Goal: Navigation & Orientation: Find specific page/section

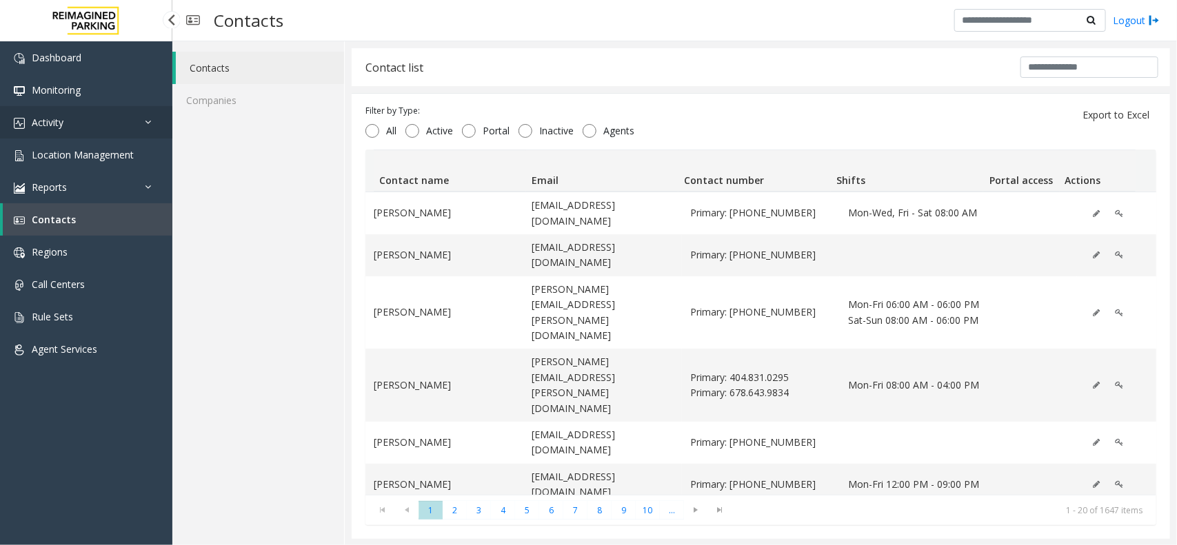
click at [112, 124] on link "Activity" at bounding box center [86, 122] width 172 height 32
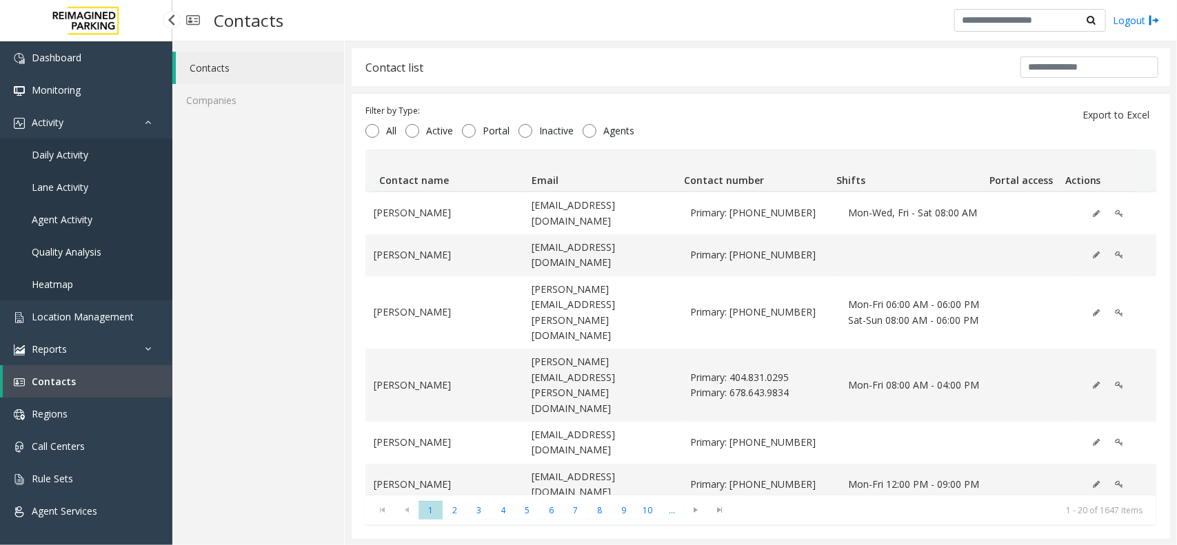
click at [105, 161] on link "Daily Activity" at bounding box center [86, 155] width 172 height 32
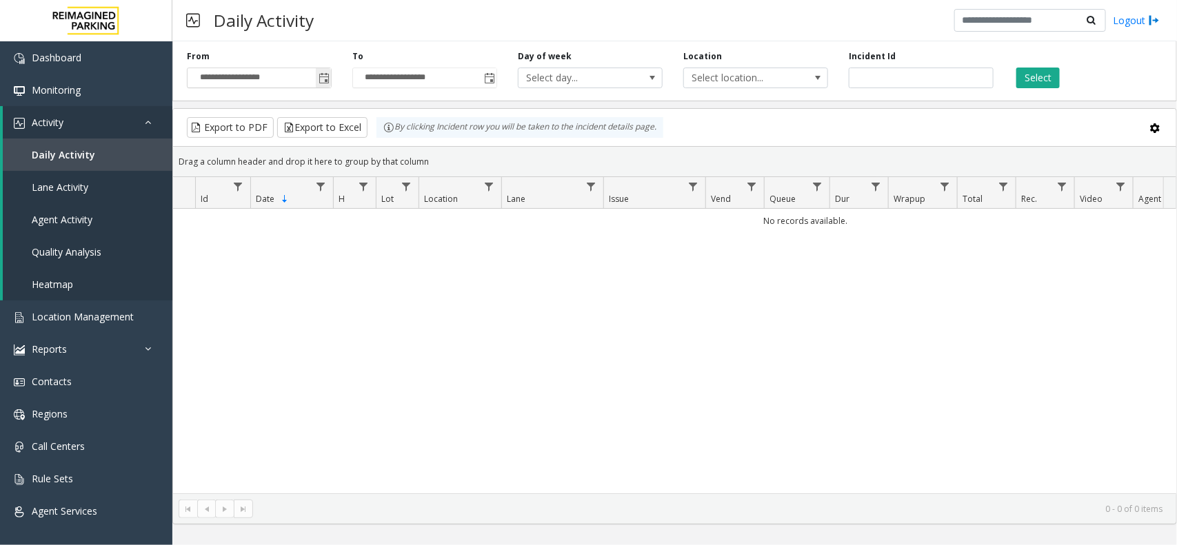
click at [316, 81] on span "Toggle popup" at bounding box center [323, 78] width 15 height 22
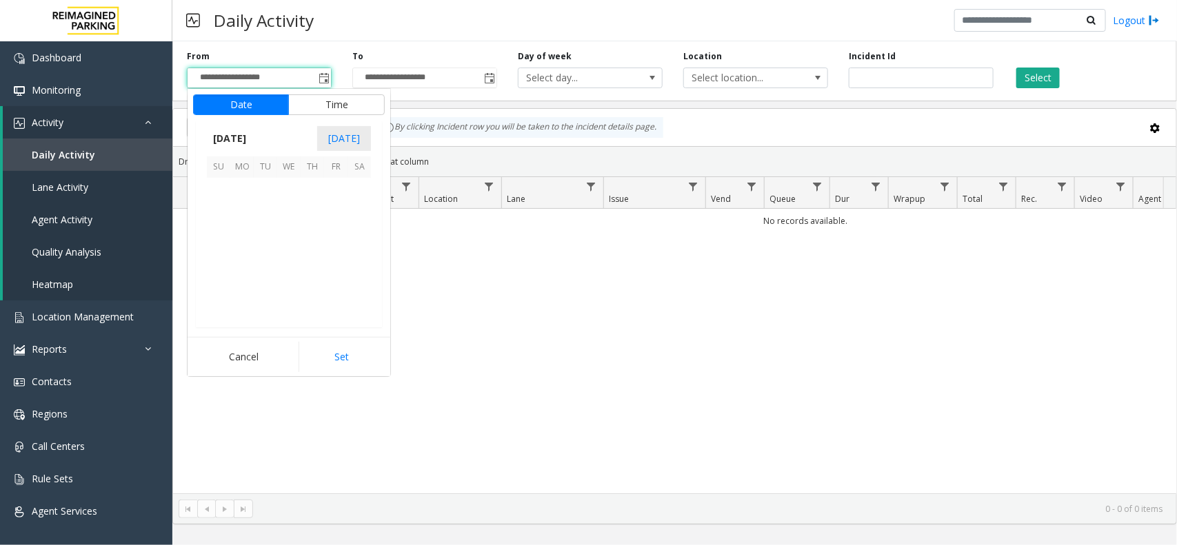
scroll to position [247381, 0]
click at [362, 234] on span "20" at bounding box center [359, 236] width 23 height 23
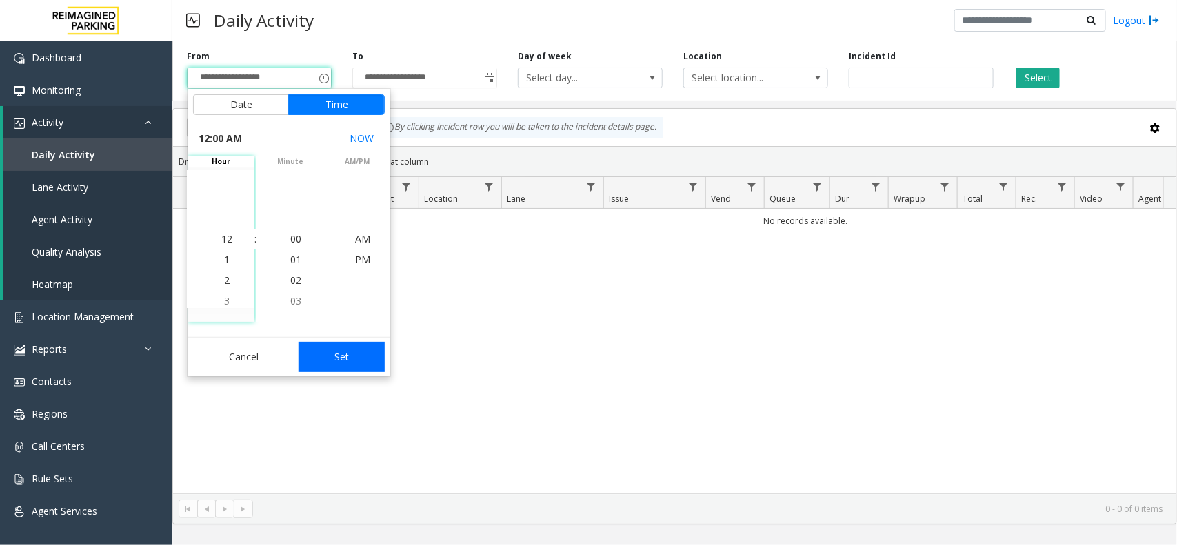
click at [345, 359] on button "Set" at bounding box center [342, 357] width 87 height 30
type input "**********"
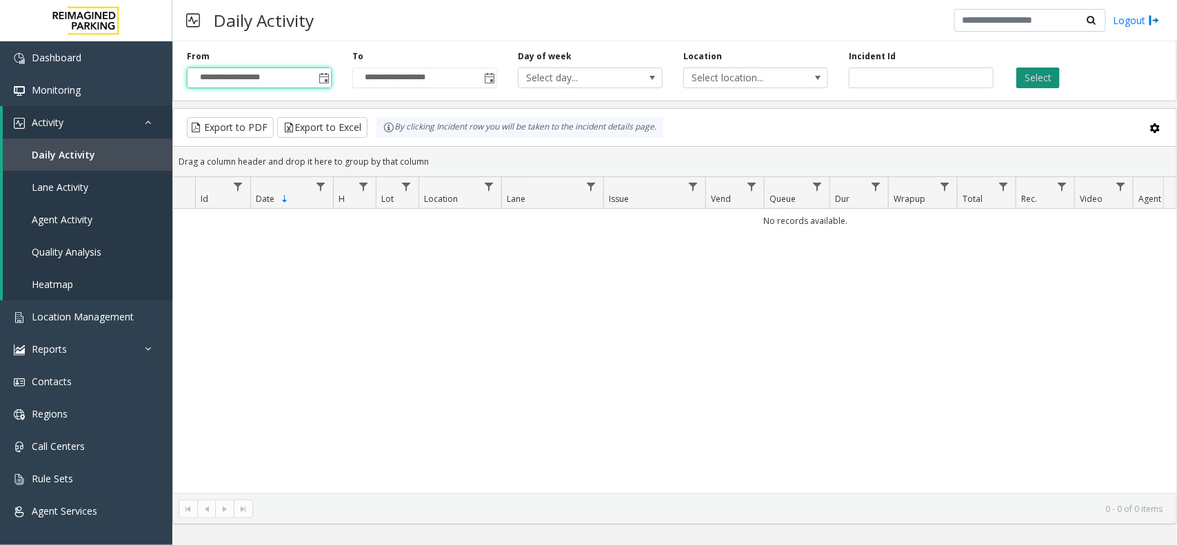
click at [1030, 83] on button "Select" at bounding box center [1037, 78] width 43 height 21
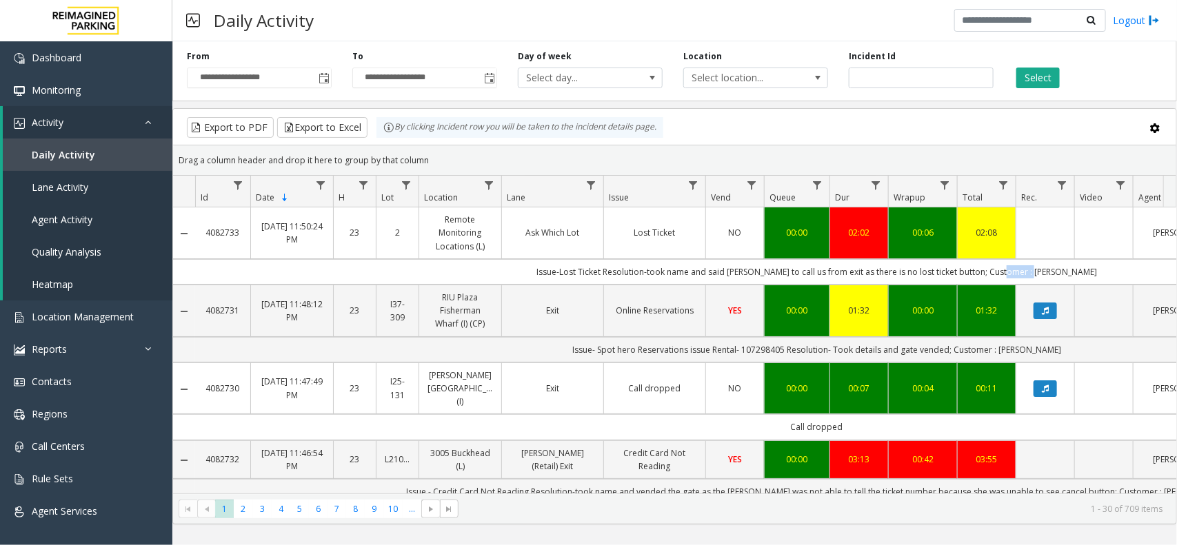
drag, startPoint x: 1031, startPoint y: 273, endPoint x: 1062, endPoint y: 273, distance: 31.0
click at [1062, 273] on td "Issue-Lost Ticket Resolution-took name and said [PERSON_NAME] to call us from e…" at bounding box center [816, 272] width 1243 height 26
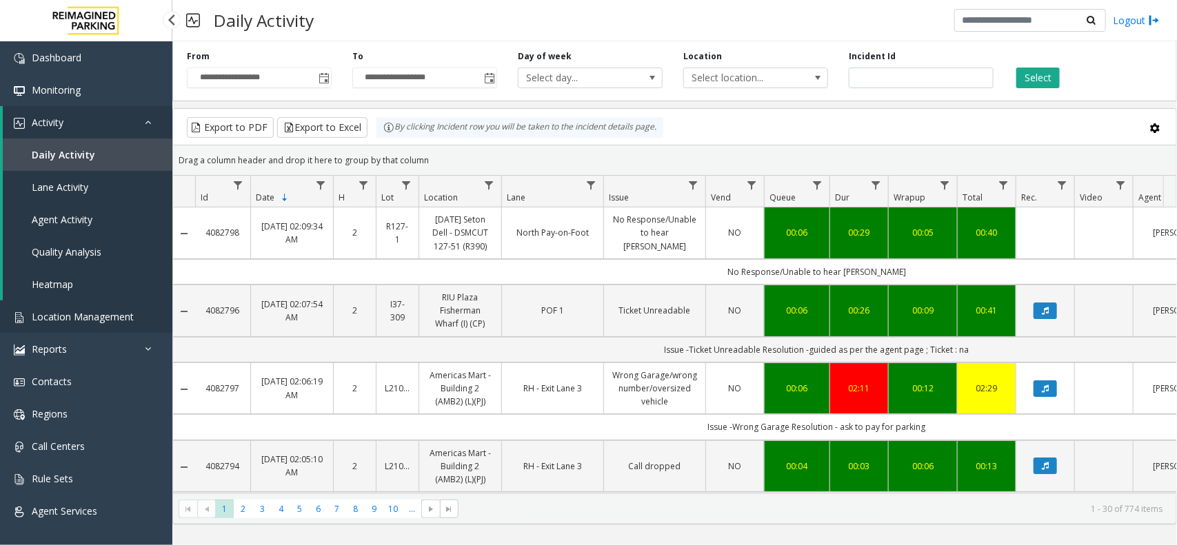
click at [116, 310] on span "Location Management" at bounding box center [83, 316] width 102 height 13
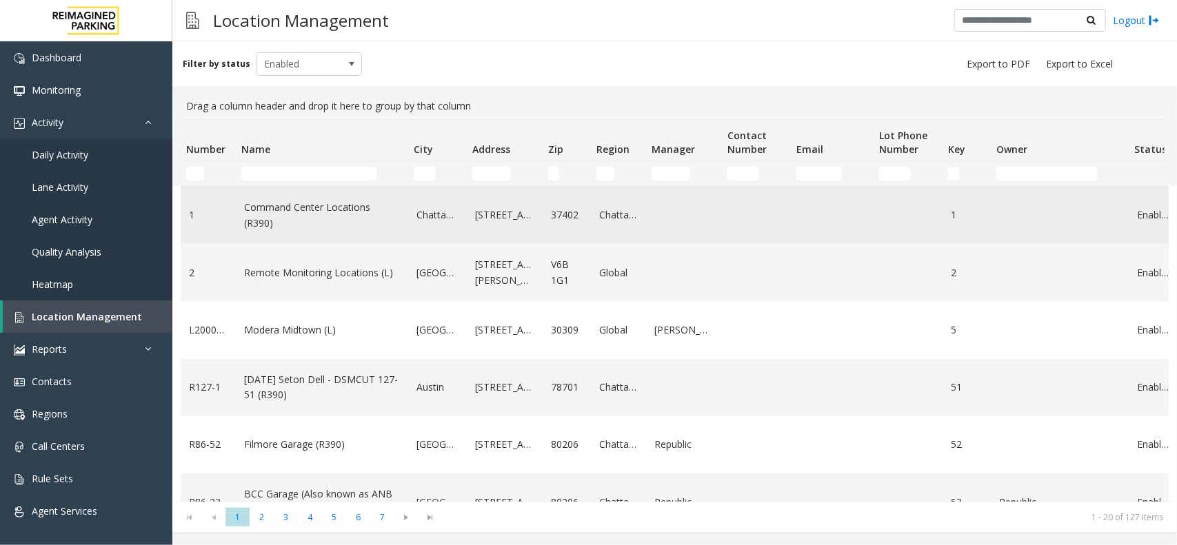
click at [319, 188] on td "Command Center Locations (R390)" at bounding box center [322, 215] width 172 height 57
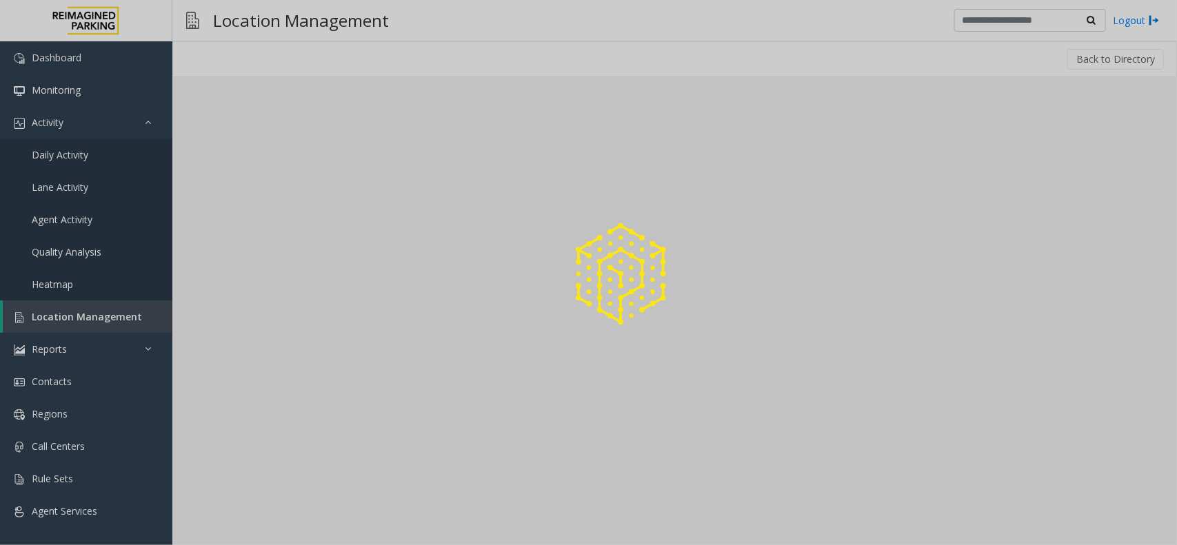
click at [326, 170] on div at bounding box center [588, 272] width 1177 height 545
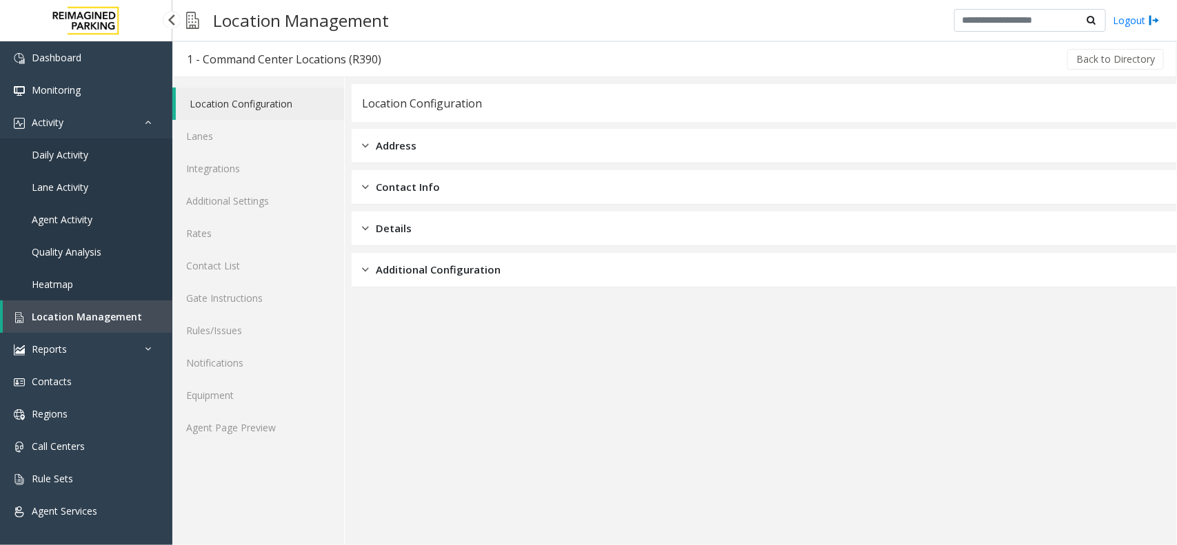
click at [163, 314] on link "Location Management" at bounding box center [88, 317] width 170 height 32
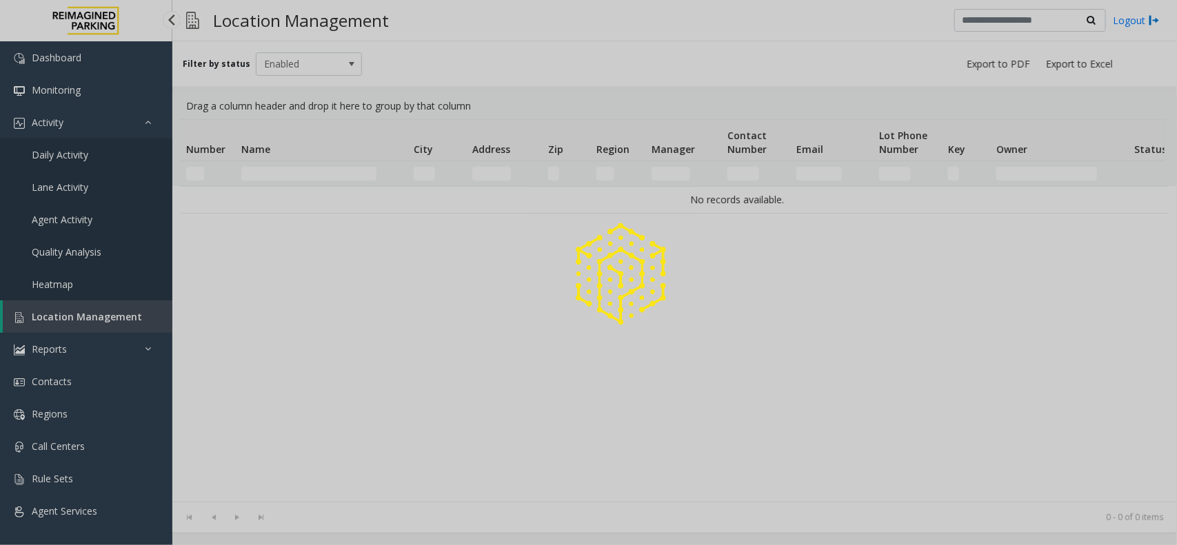
click at [163, 314] on div at bounding box center [588, 272] width 1177 height 545
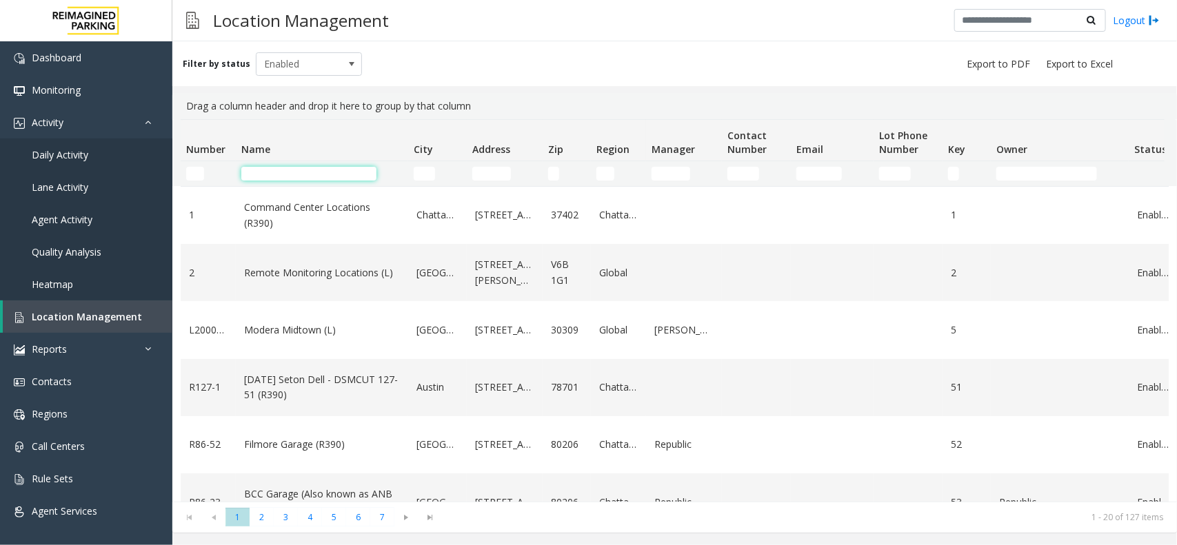
click at [305, 176] on input "Name Filter" at bounding box center [308, 174] width 135 height 14
type input "*"
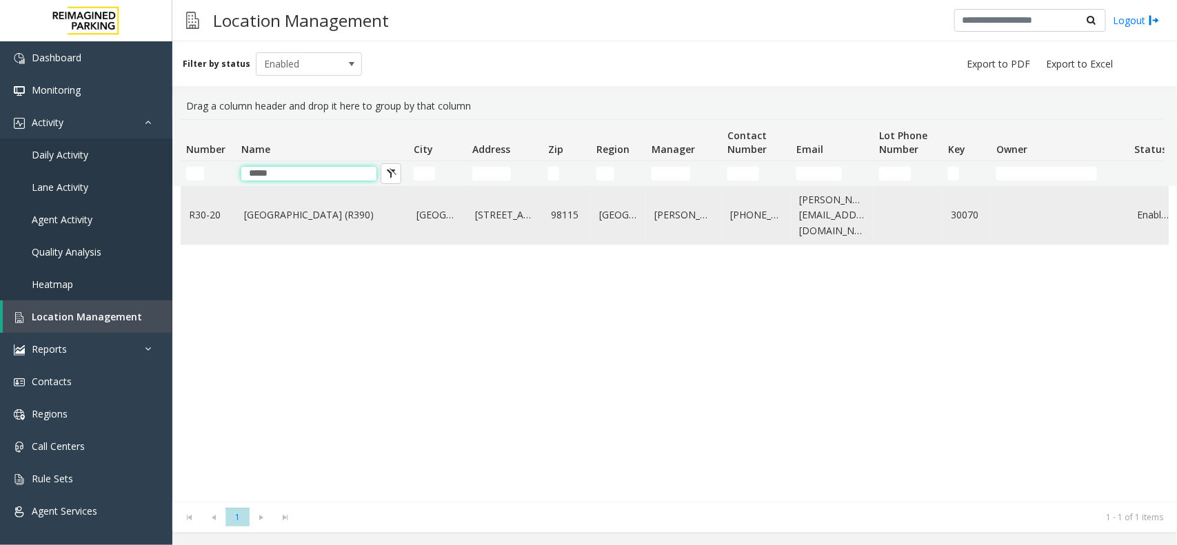
type input "*****"
click at [318, 239] on td "[GEOGRAPHIC_DATA] (R390)" at bounding box center [322, 215] width 172 height 57
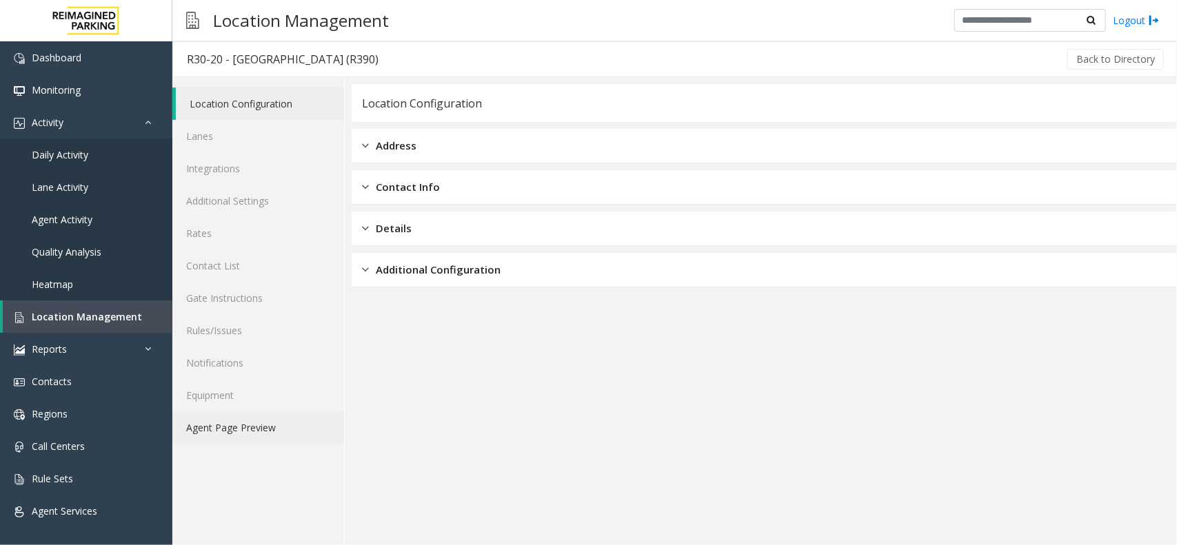
click at [270, 440] on link "Agent Page Preview" at bounding box center [258, 428] width 172 height 32
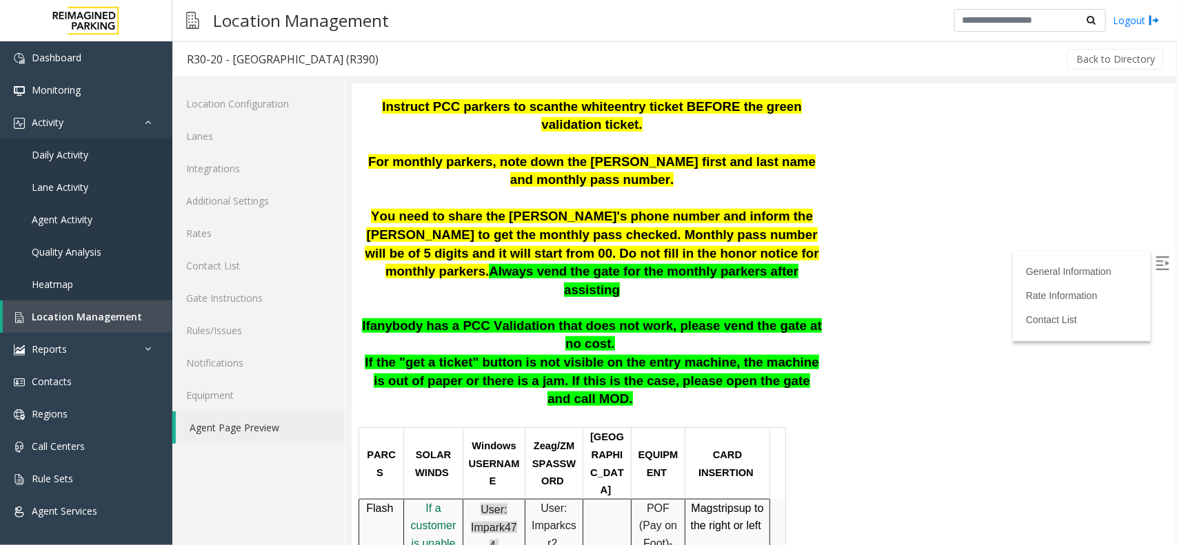
scroll to position [431, 0]
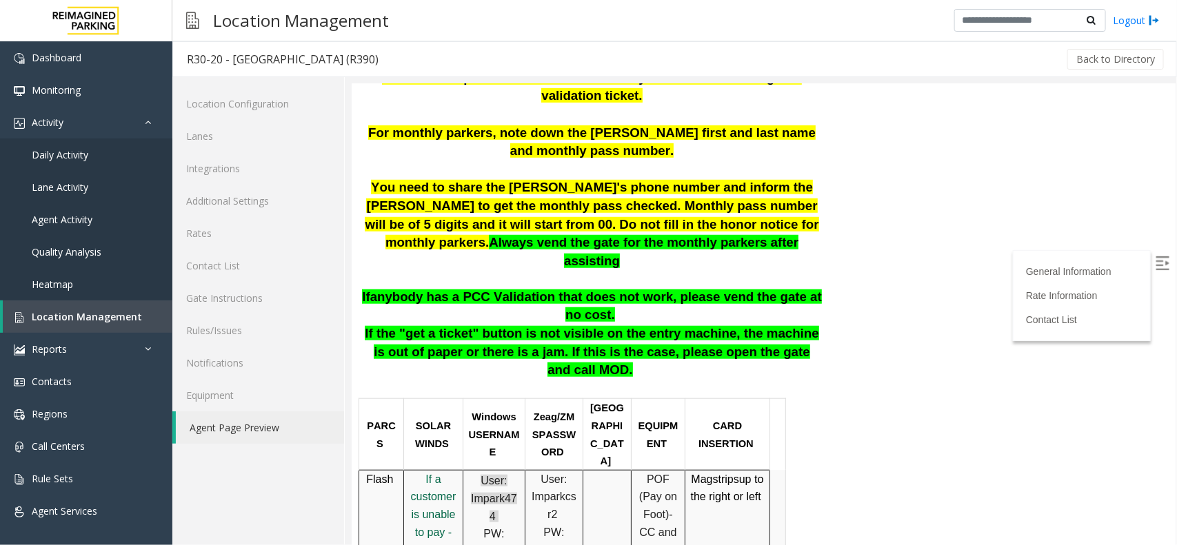
click at [423, 473] on span "f a customer is unable to pay - Click her" at bounding box center [433, 523] width 46 height 100
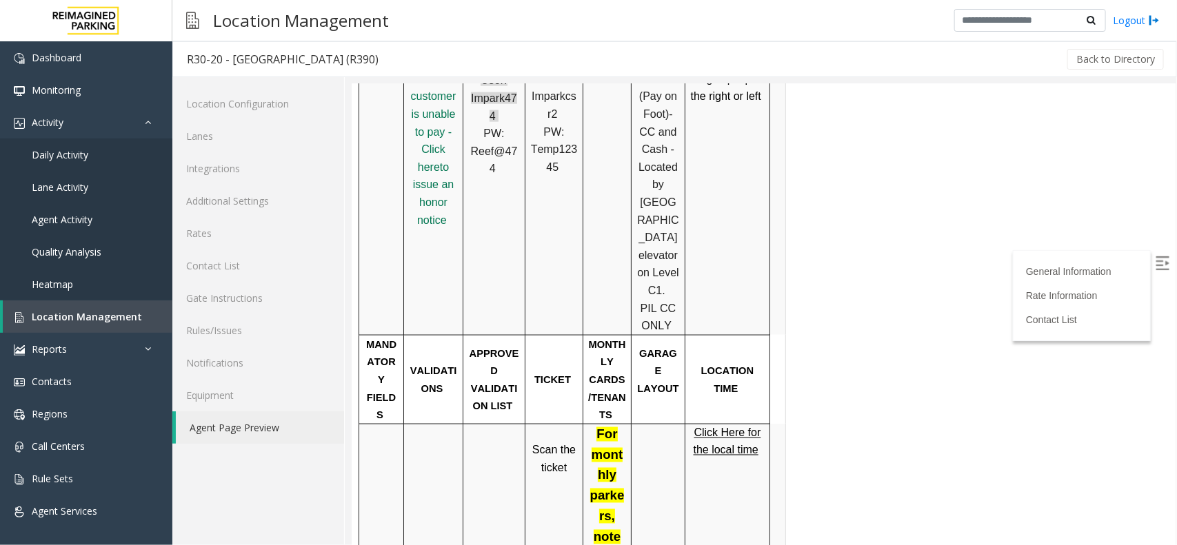
scroll to position [862, 0]
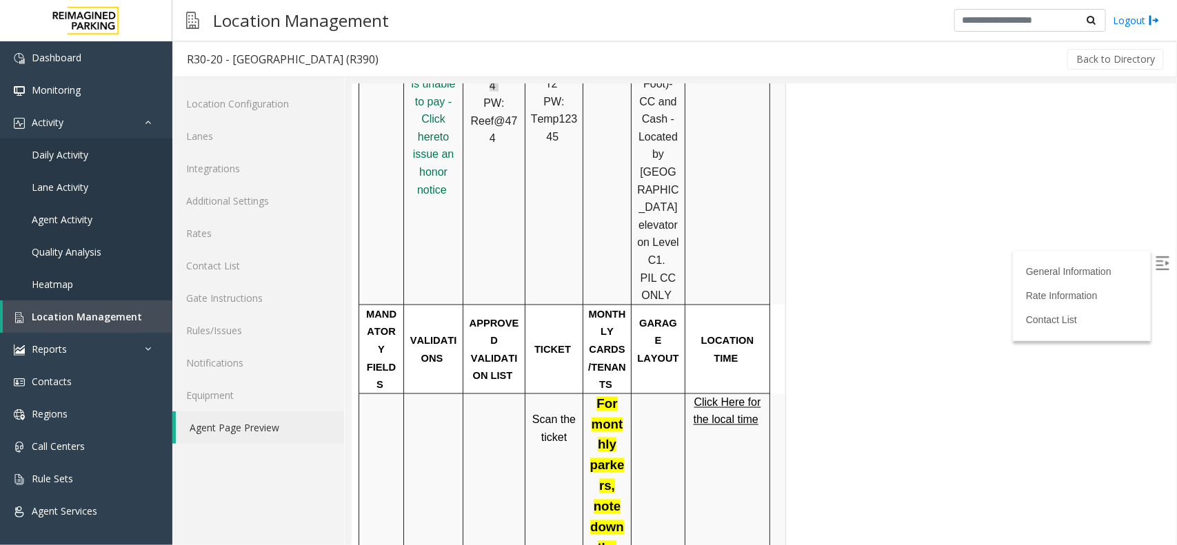
click at [719, 397] on span "Click Here for the local time" at bounding box center [727, 412] width 68 height 30
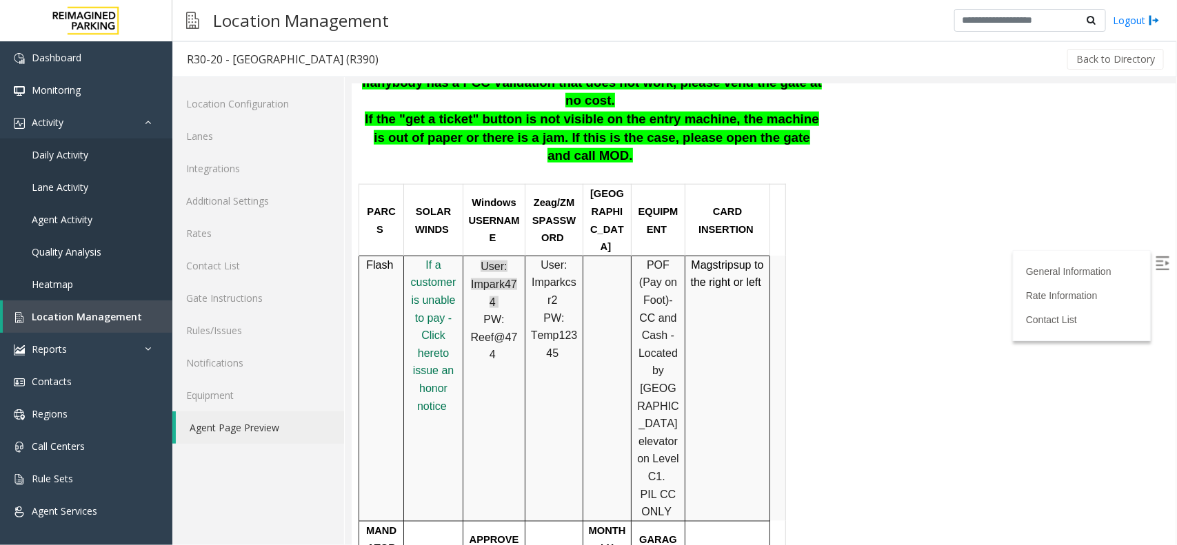
scroll to position [776, 0]
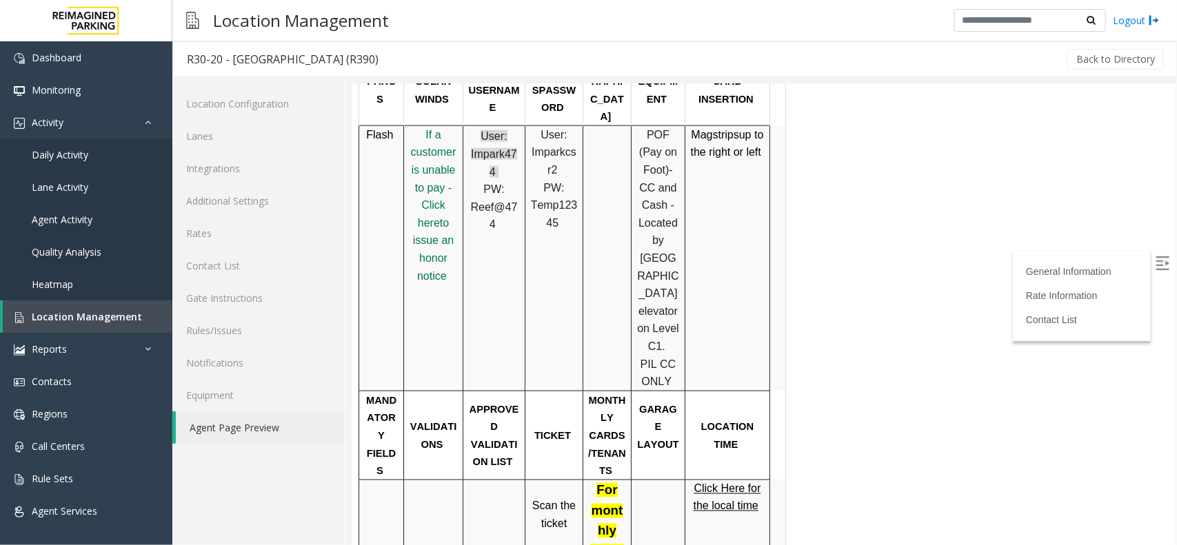
click at [718, 483] on span "Click Here for the local time" at bounding box center [727, 498] width 68 height 30
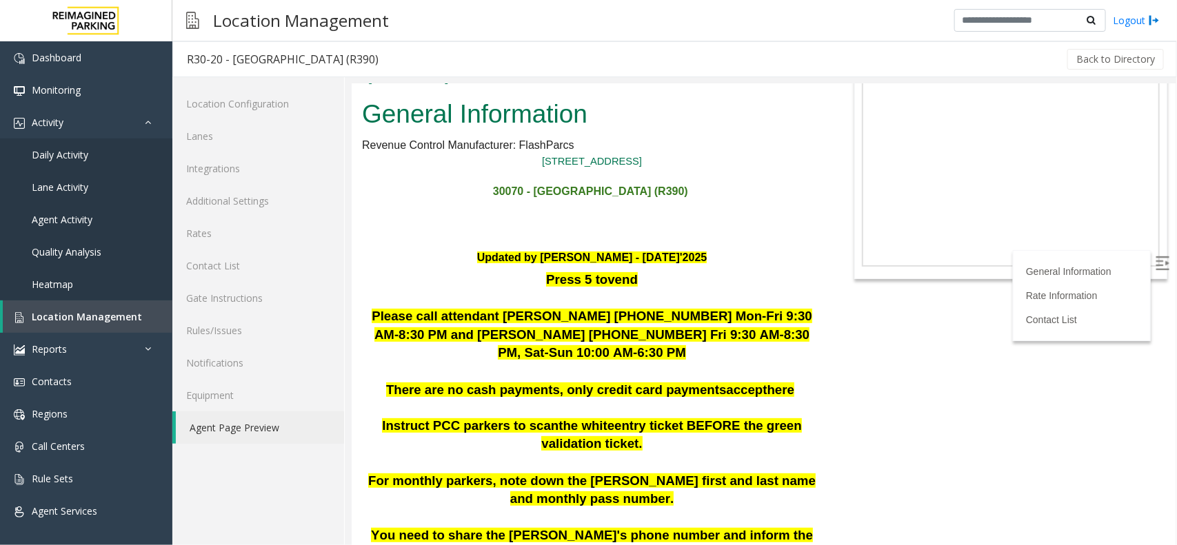
scroll to position [0, 0]
